Goal: Task Accomplishment & Management: Manage account settings

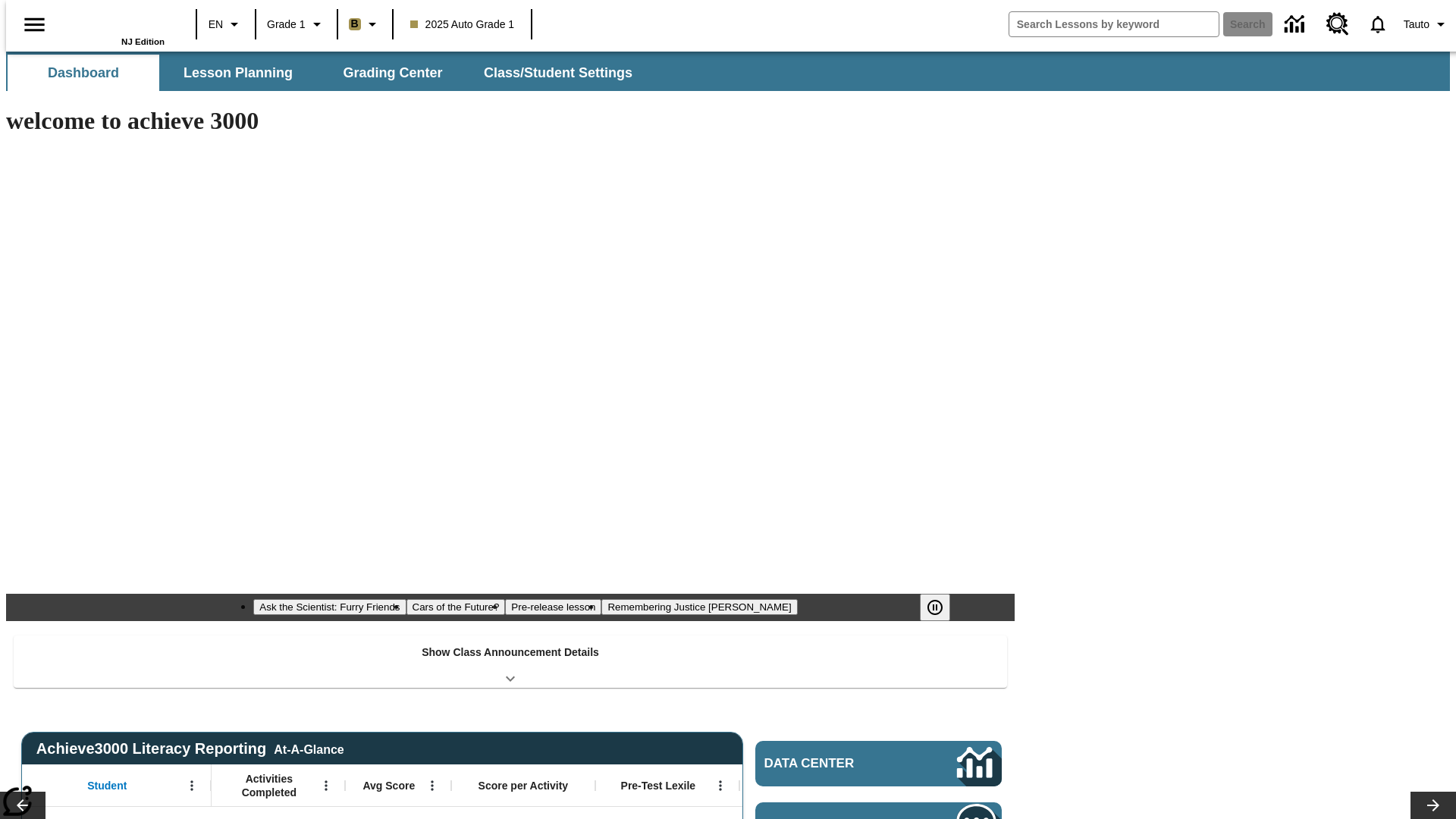
type input "-1"
click at [551, 73] on button "Class/Student Settings" at bounding box center [559, 73] width 174 height 36
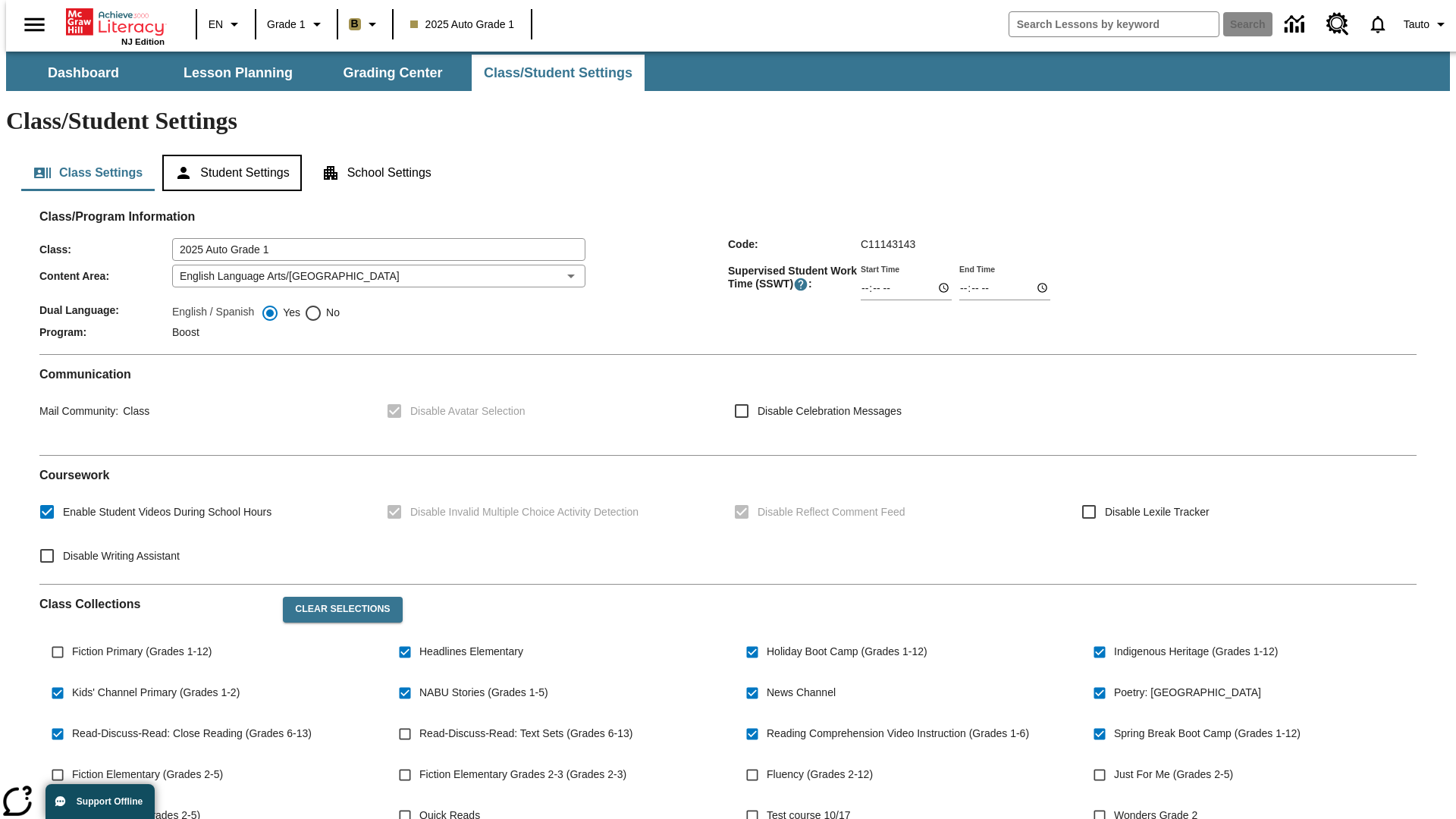
click at [229, 155] on button "Student Settings" at bounding box center [232, 173] width 139 height 36
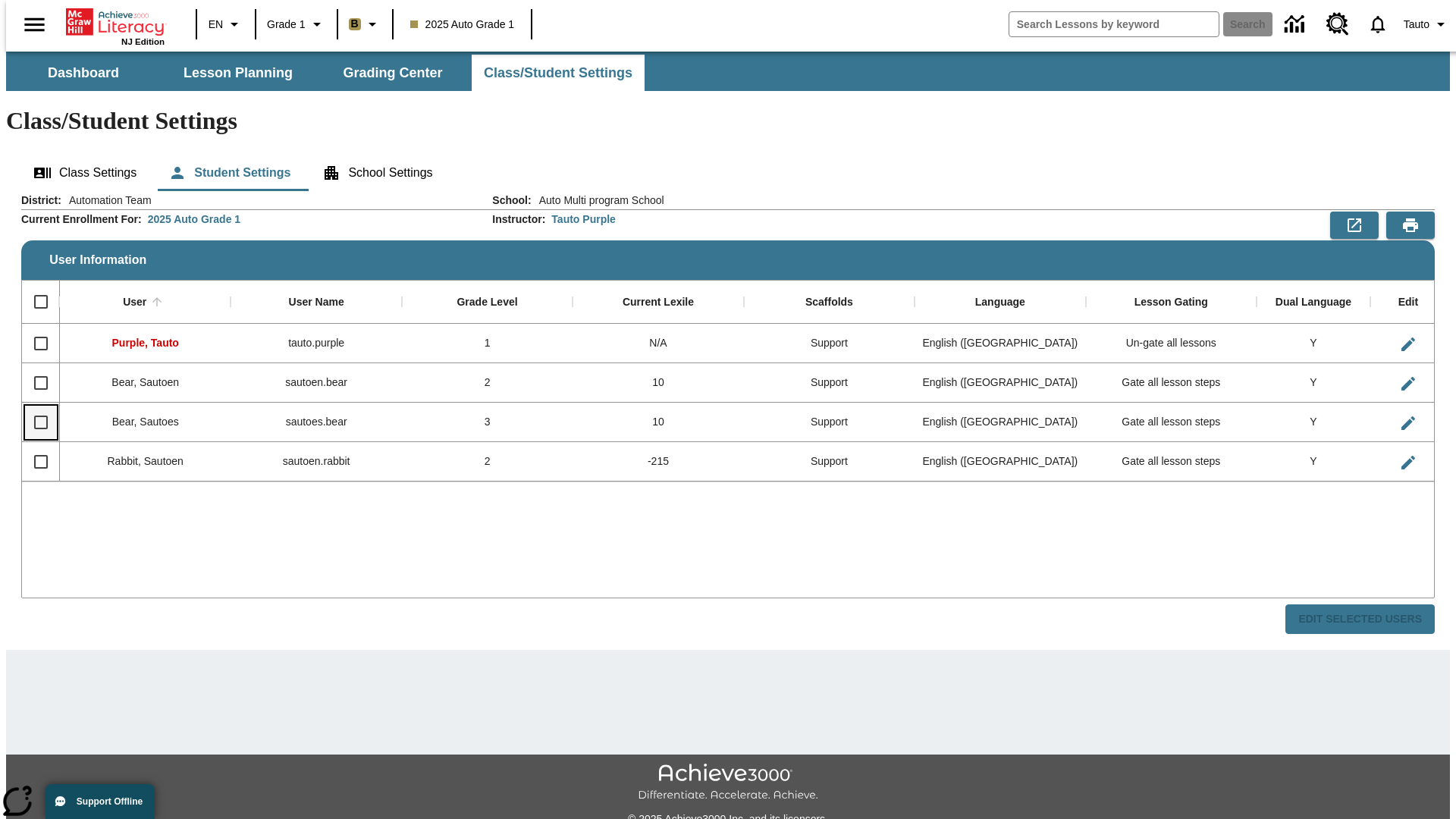
click at [34, 406] on input "Select row" at bounding box center [41, 422] width 32 height 32
checkbox input "true"
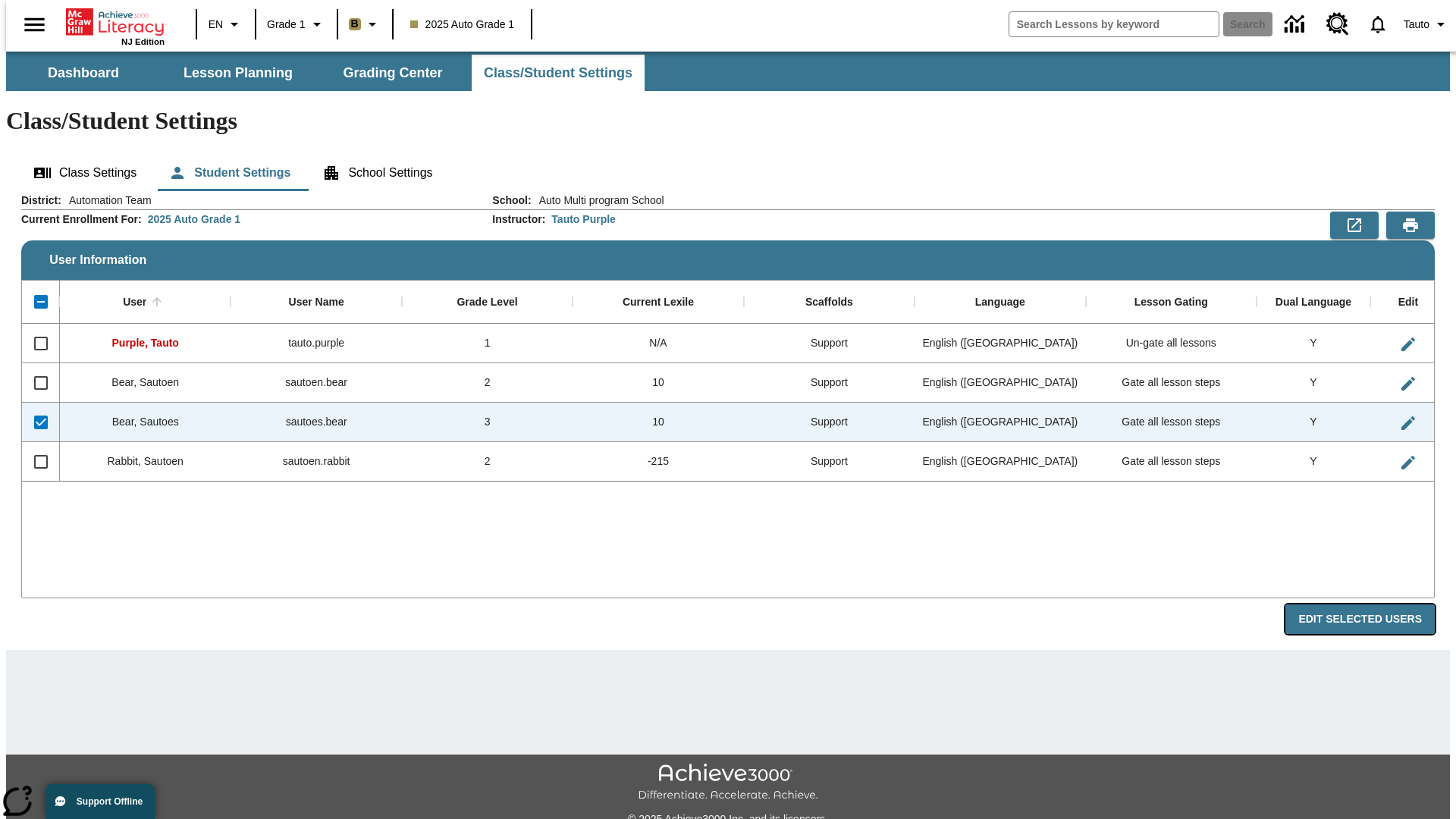
click at [1372, 604] on button "Edit Selected Users" at bounding box center [1359, 619] width 149 height 30
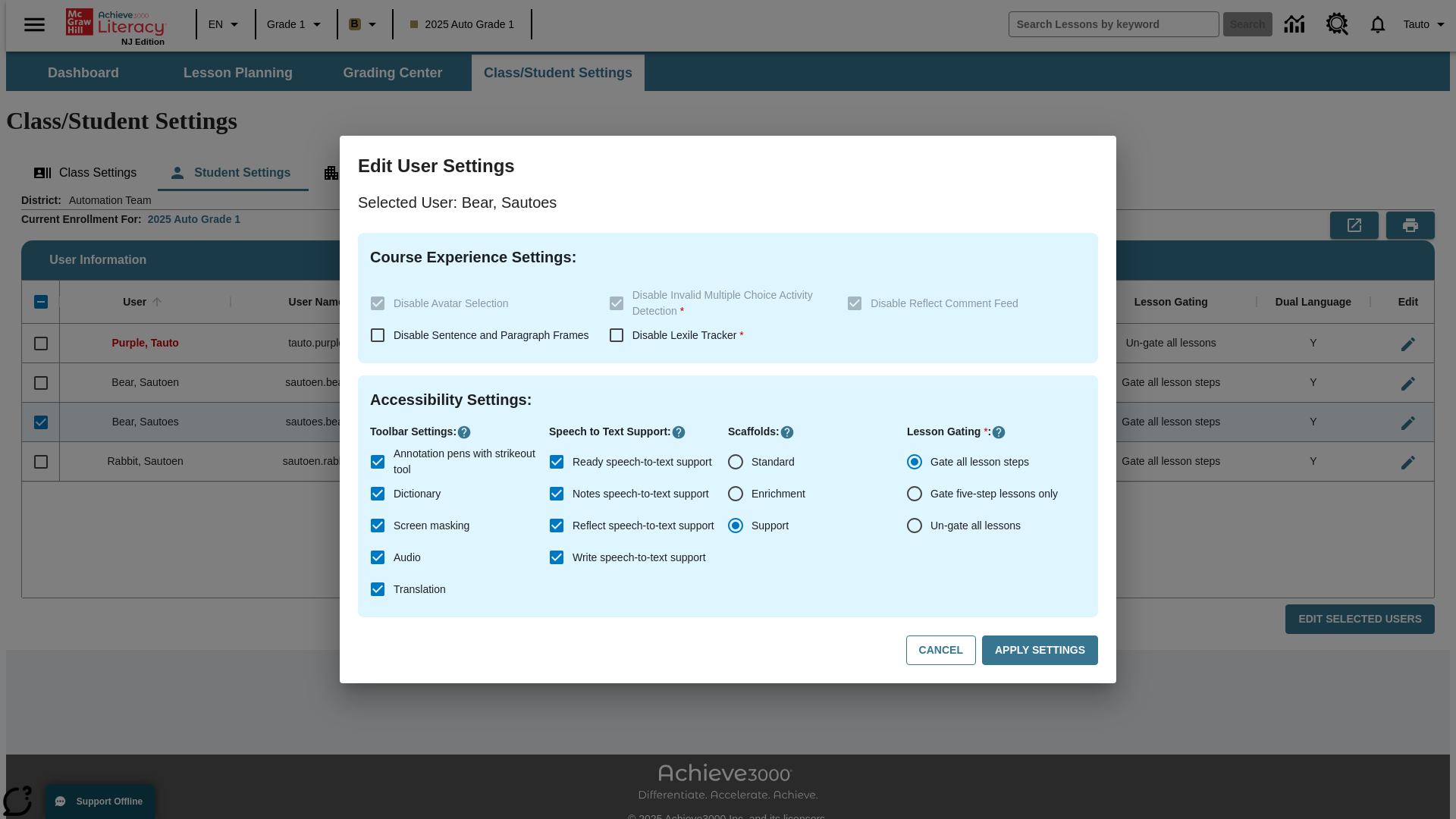
click at [914, 525] on input "Un-gate all lessons" at bounding box center [914, 525] width 32 height 32
radio input "true"
click at [1043, 650] on button "Apply Settings" at bounding box center [1040, 650] width 116 height 30
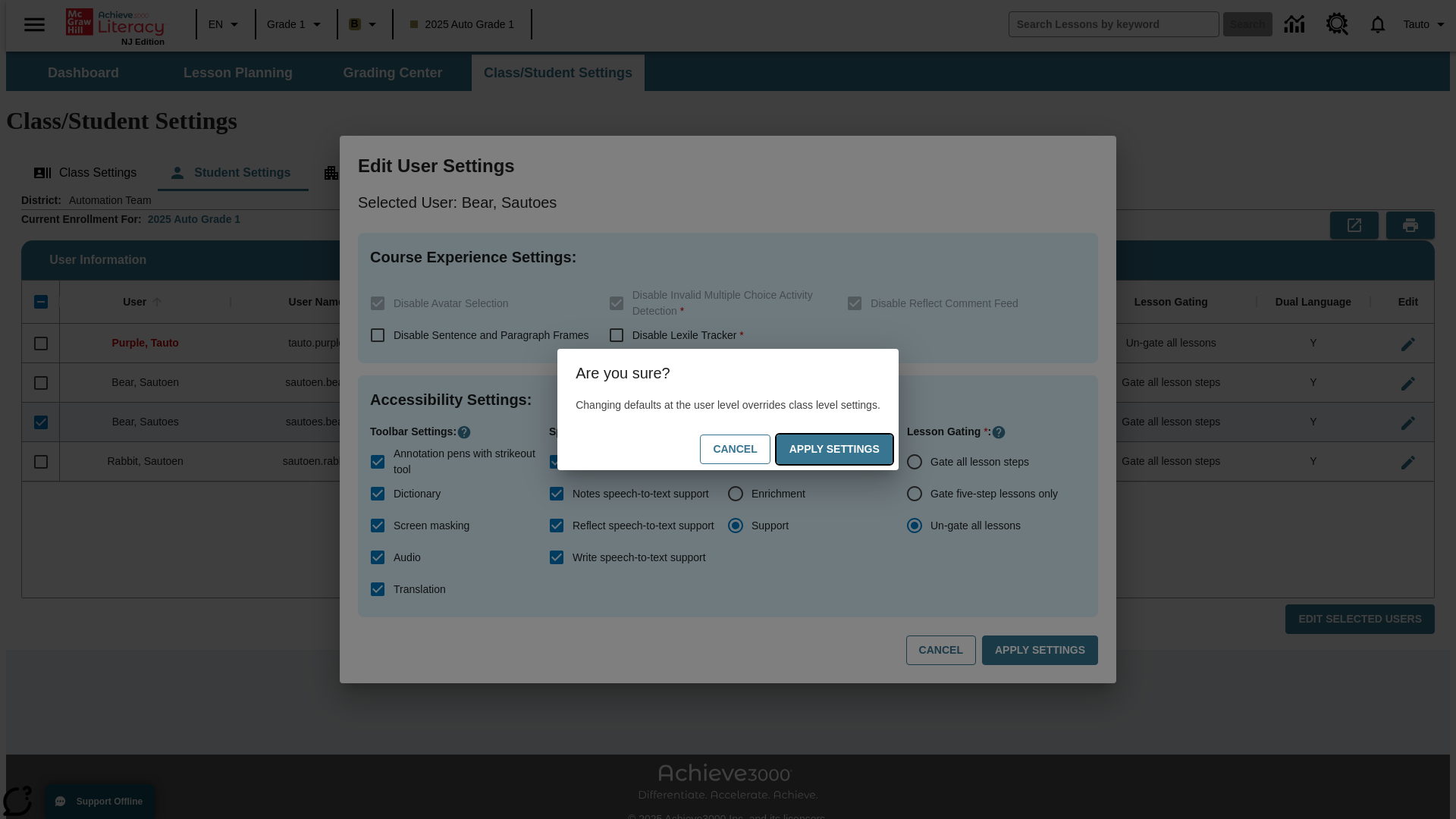
click at [849, 449] on button "Apply Settings" at bounding box center [835, 449] width 116 height 30
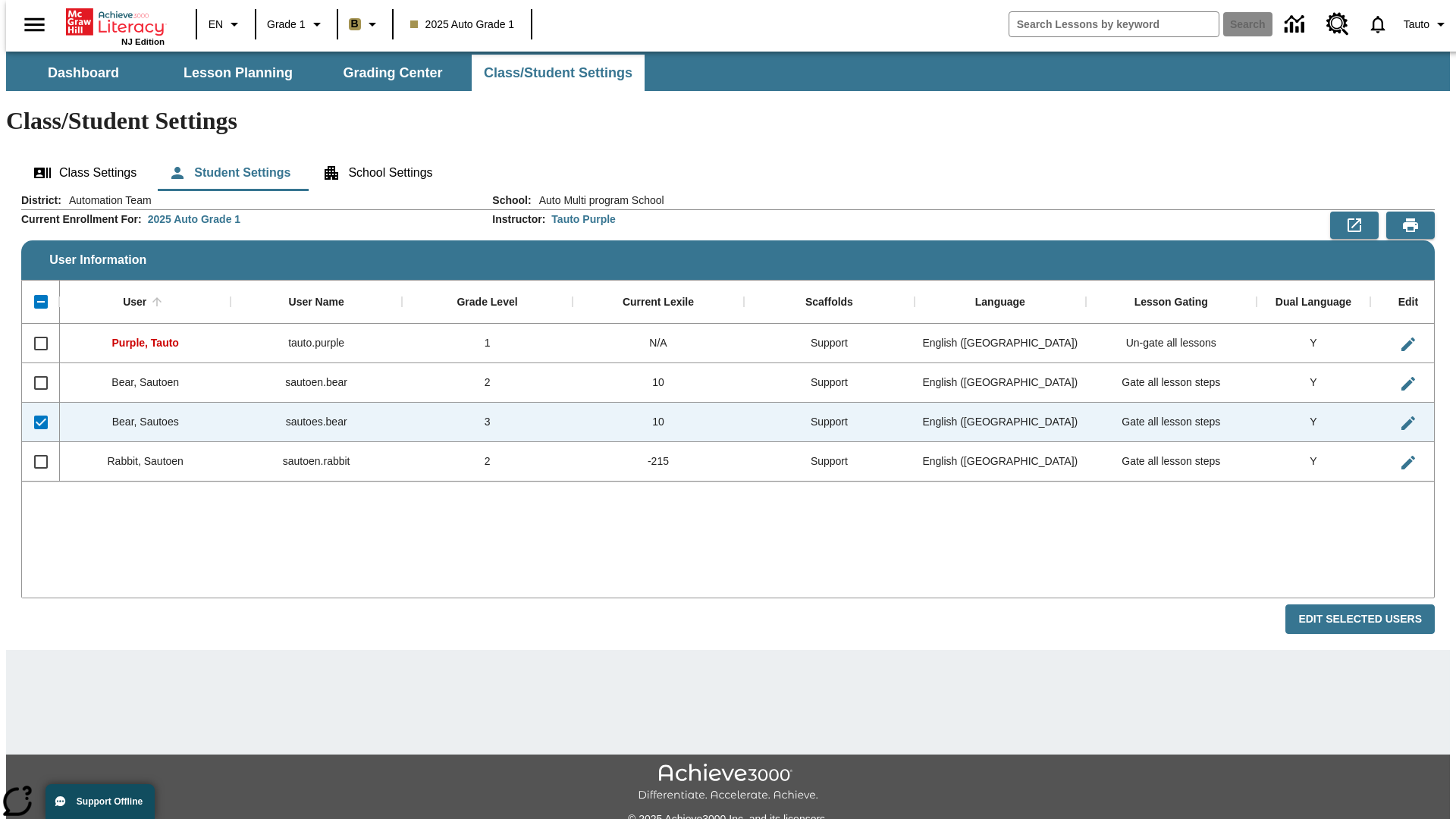
checkbox input "false"
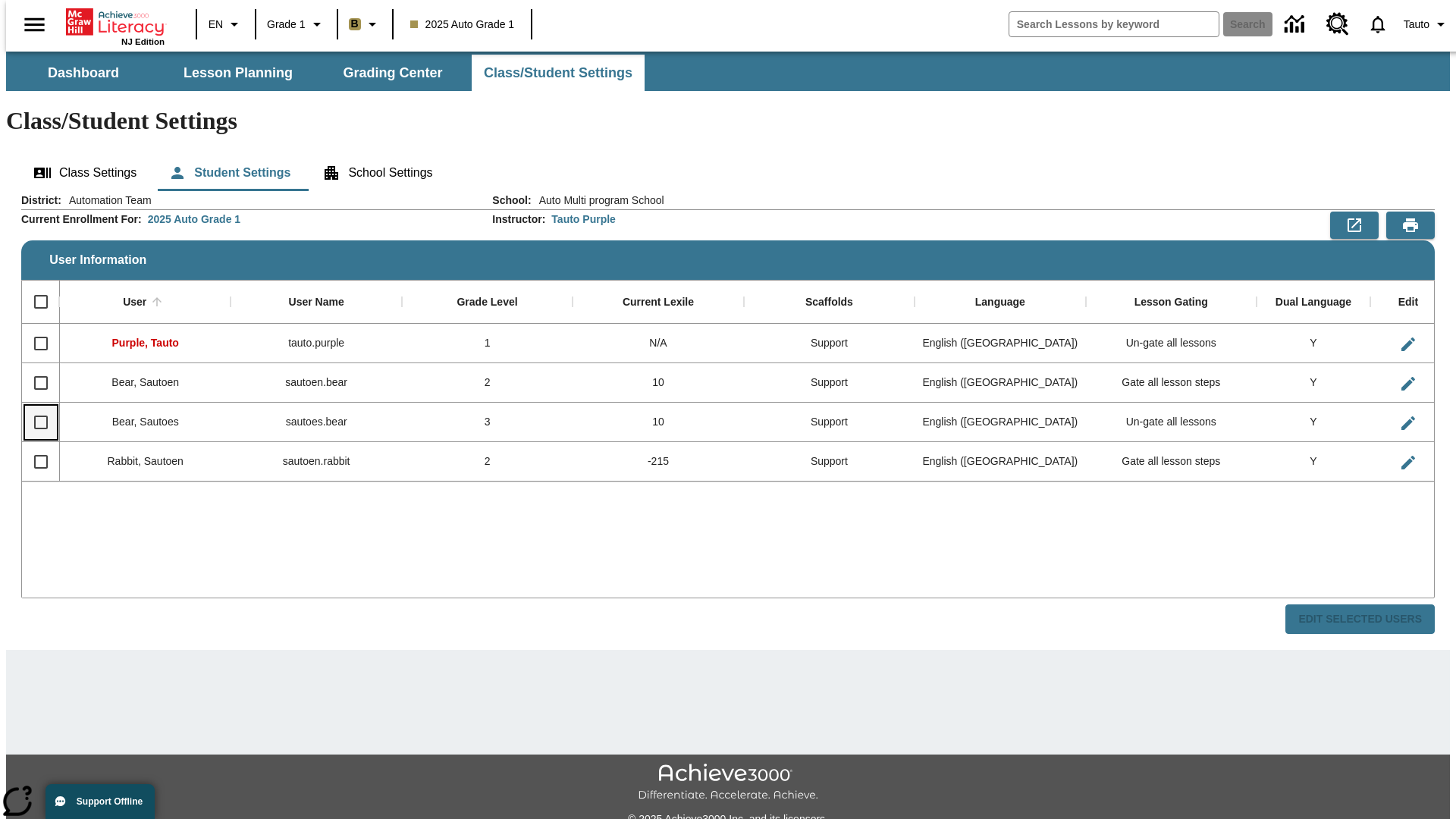
click at [34, 406] on input "Select row" at bounding box center [41, 422] width 32 height 32
checkbox input "true"
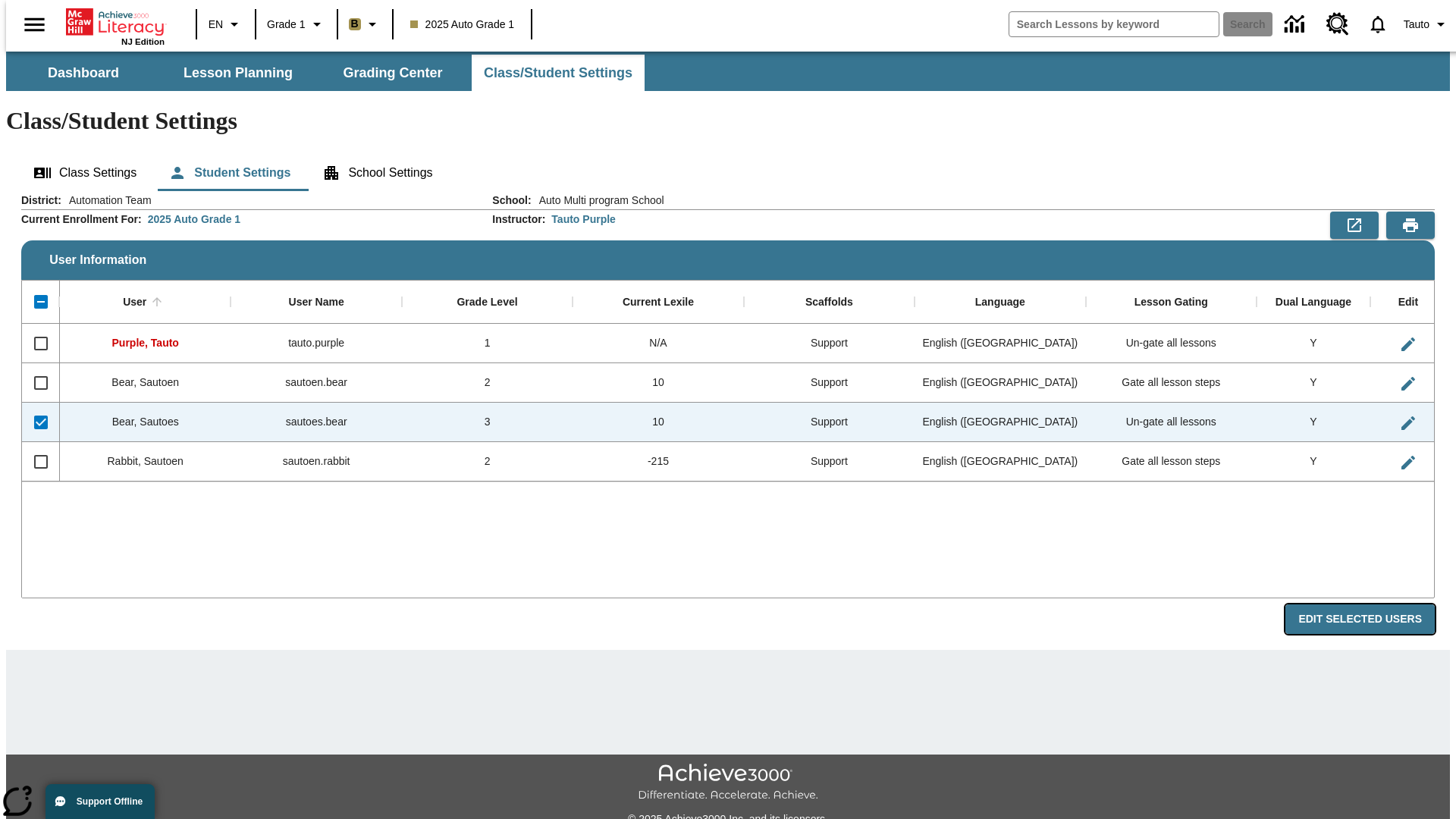
click at [1372, 604] on button "Edit Selected Users" at bounding box center [1359, 619] width 149 height 30
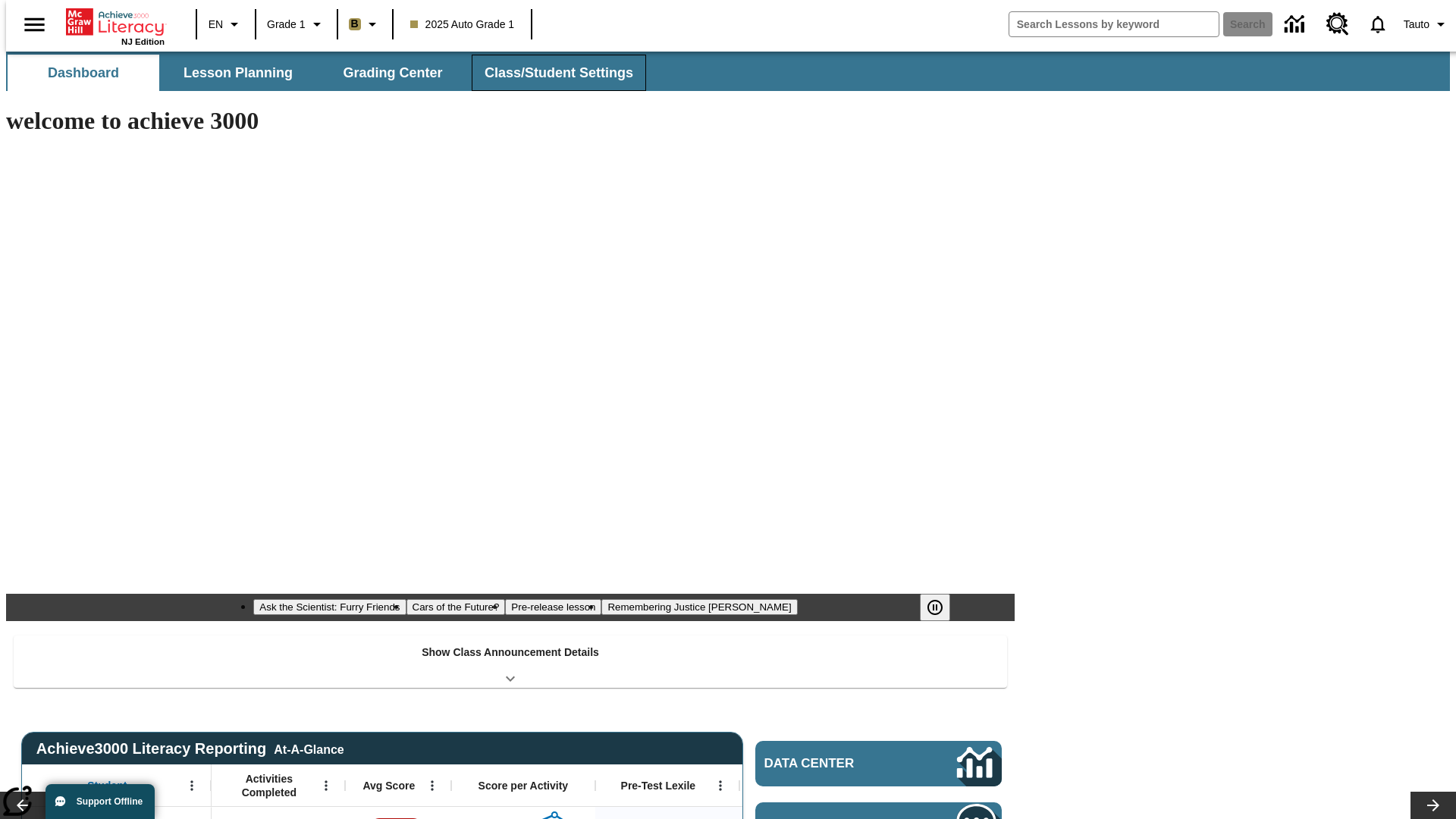
click at [551, 73] on button "Class/Student Settings" at bounding box center [559, 73] width 174 height 36
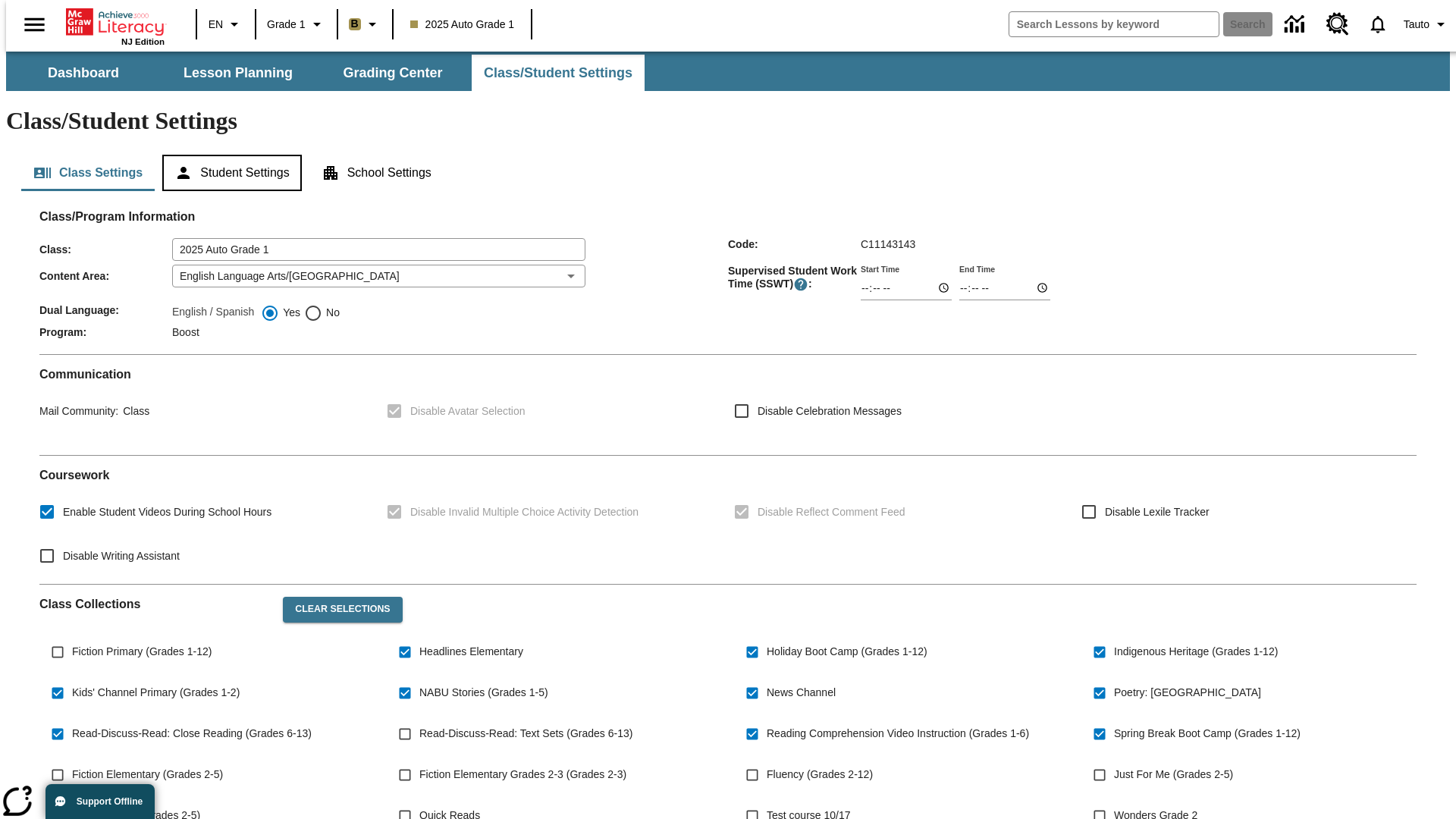
click at [229, 155] on button "Student Settings" at bounding box center [232, 173] width 139 height 36
